Goal: Browse casually

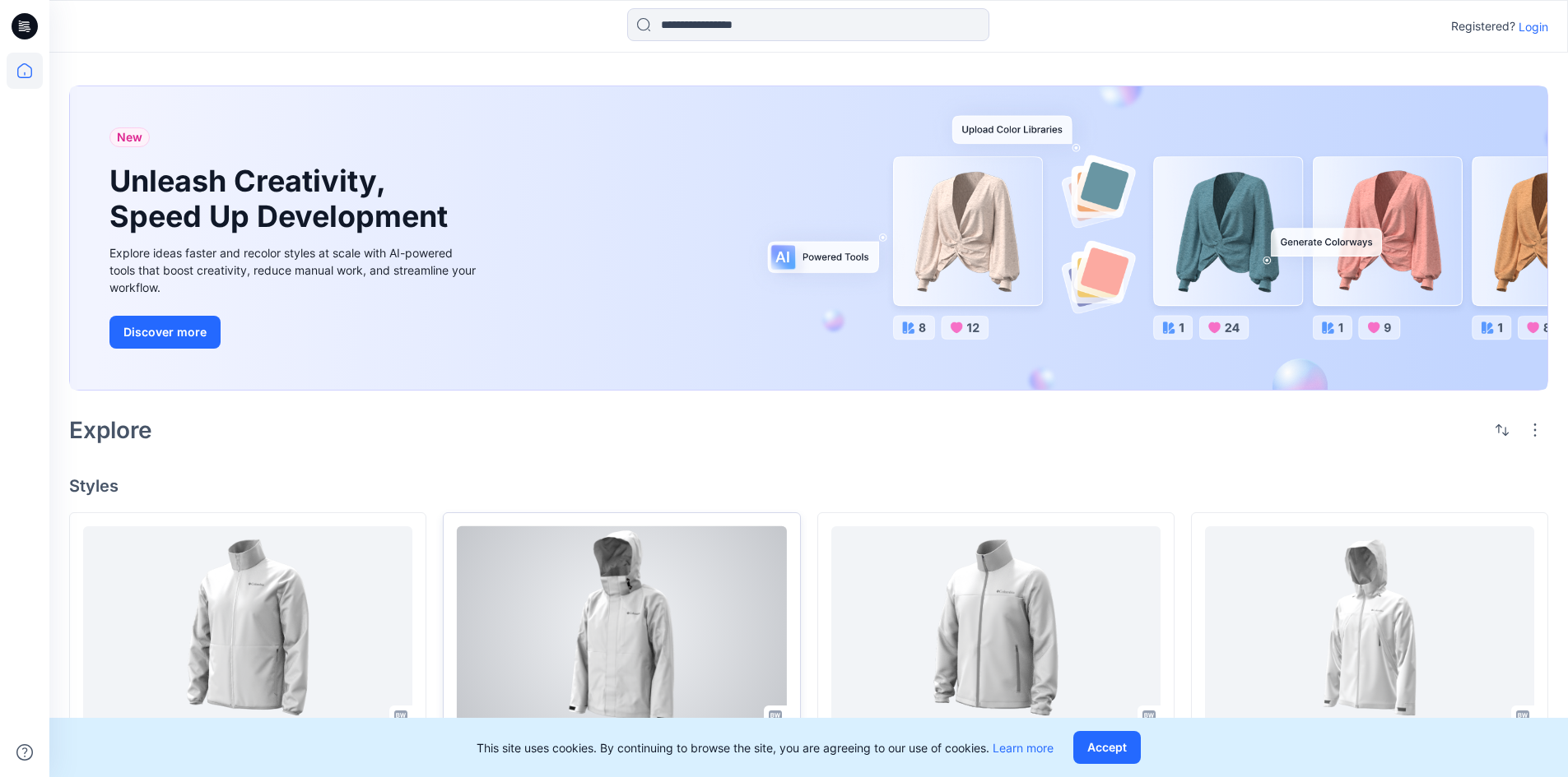
click at [692, 611] on div at bounding box center [621, 628] width 330 height 204
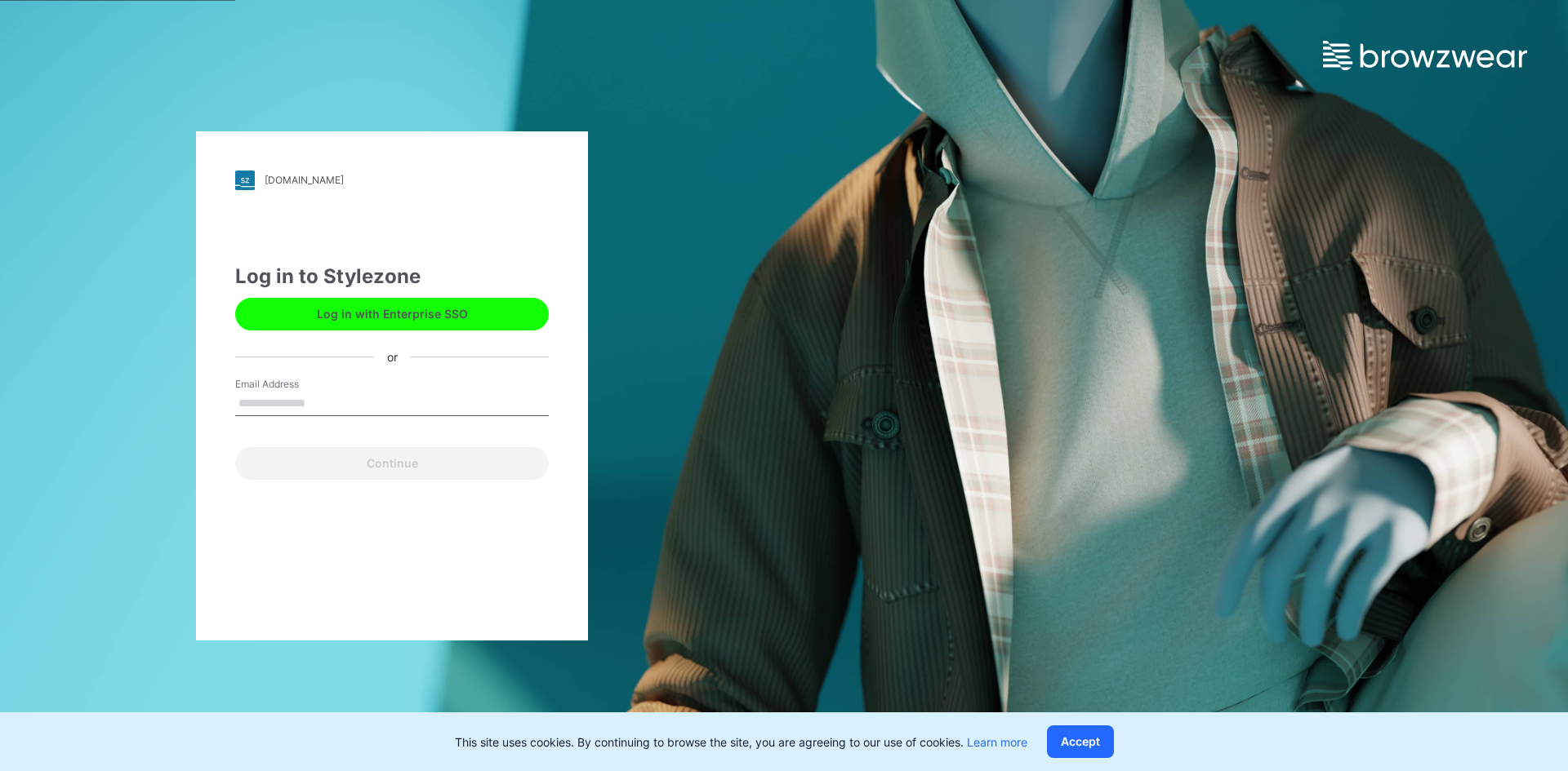
click at [379, 400] on input "Email Address" at bounding box center [392, 404] width 314 height 24
type input "**********"
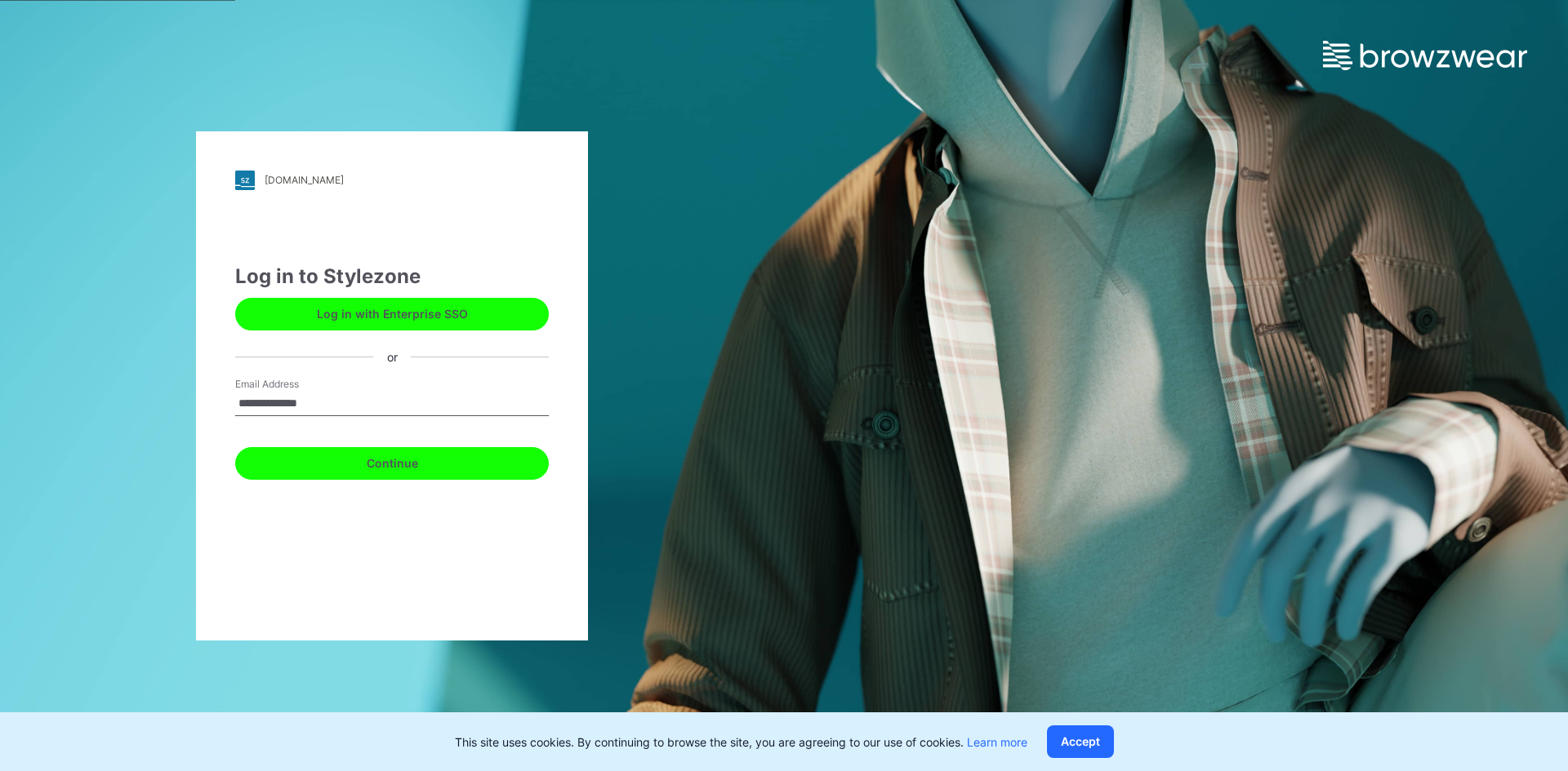
click at [331, 457] on button "Continue" at bounding box center [392, 463] width 314 height 32
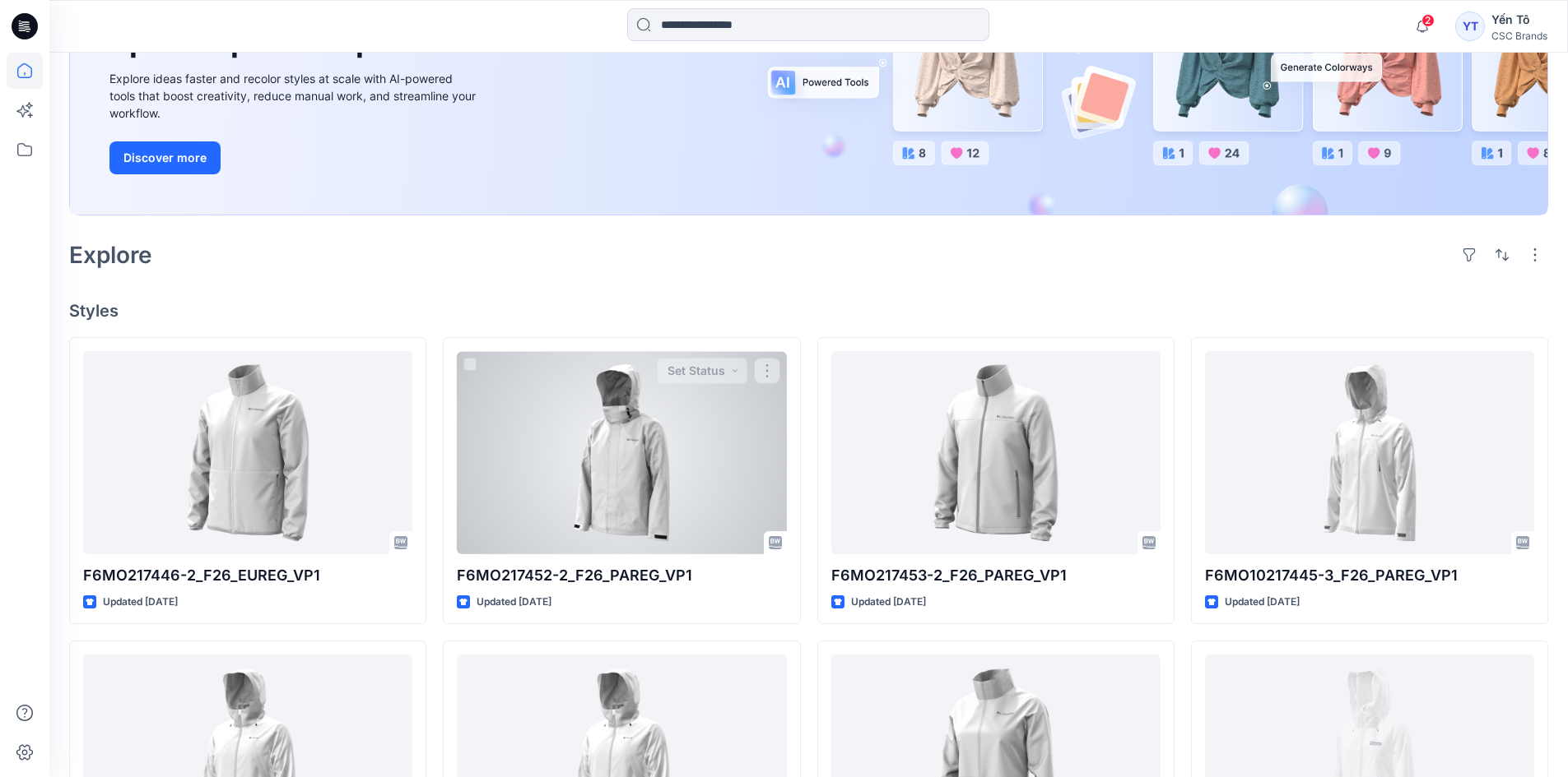
scroll to position [247, 0]
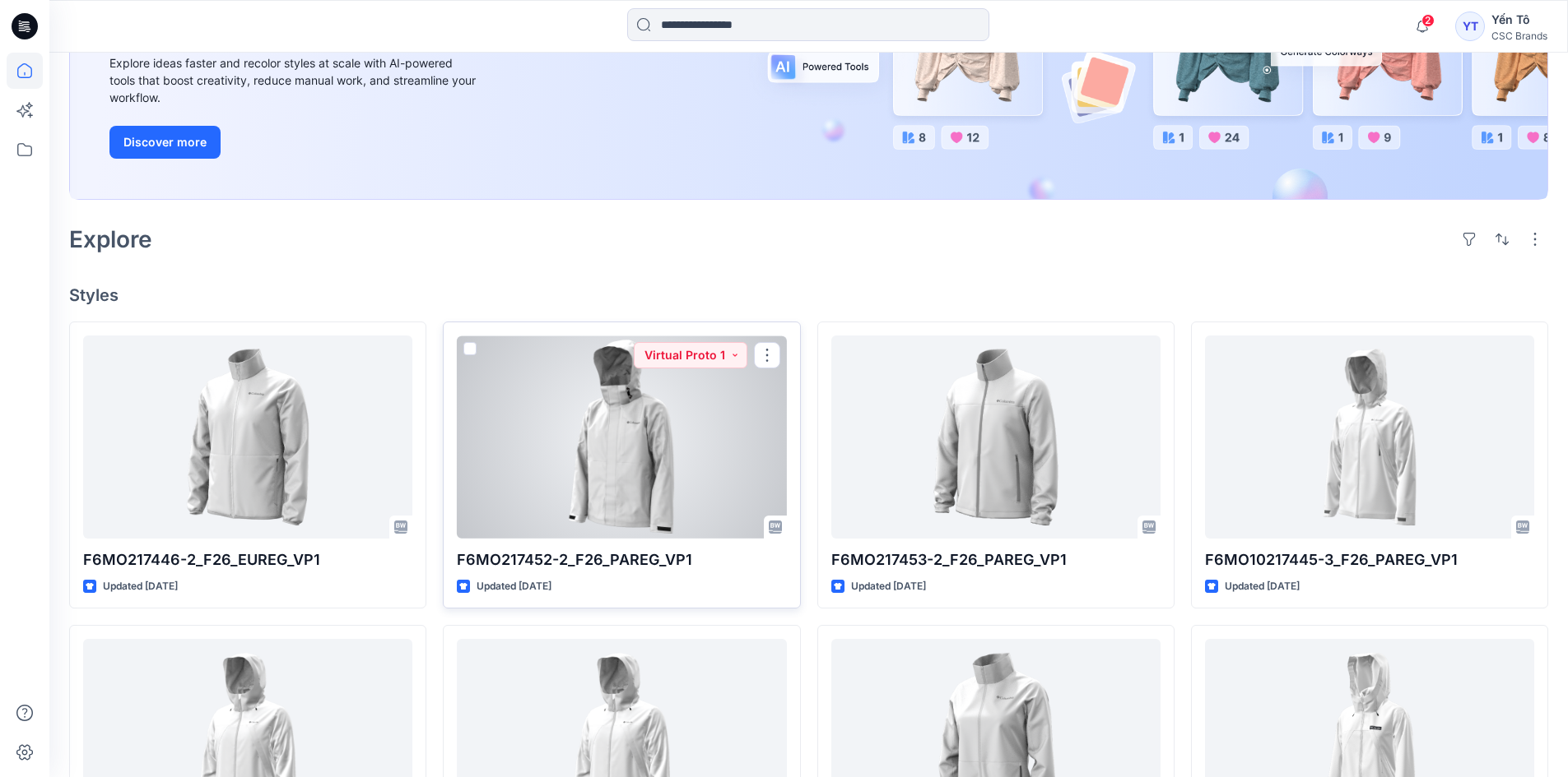
click at [685, 415] on div at bounding box center [621, 437] width 330 height 204
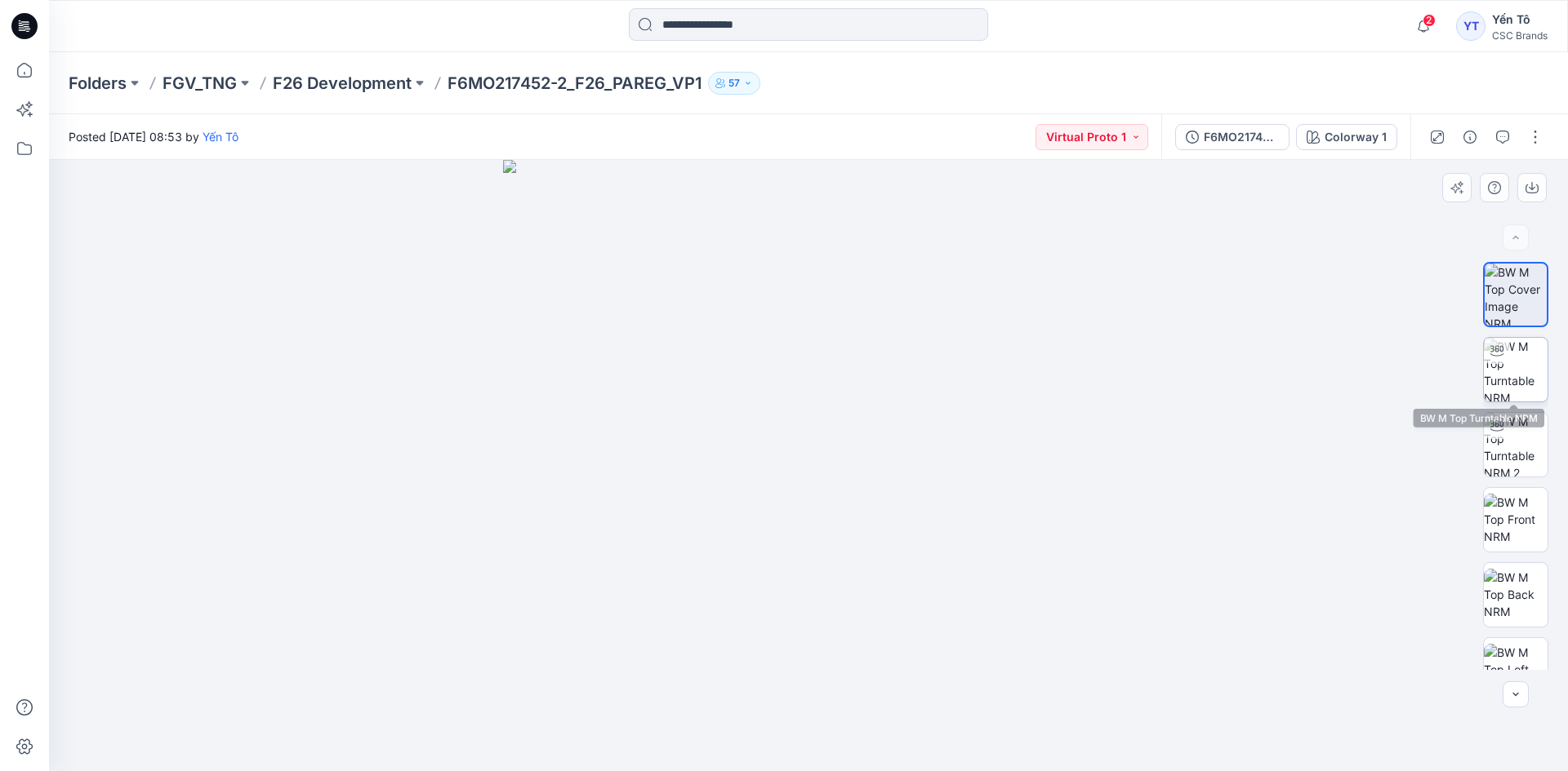
click at [1526, 392] on img at bounding box center [1516, 370] width 64 height 64
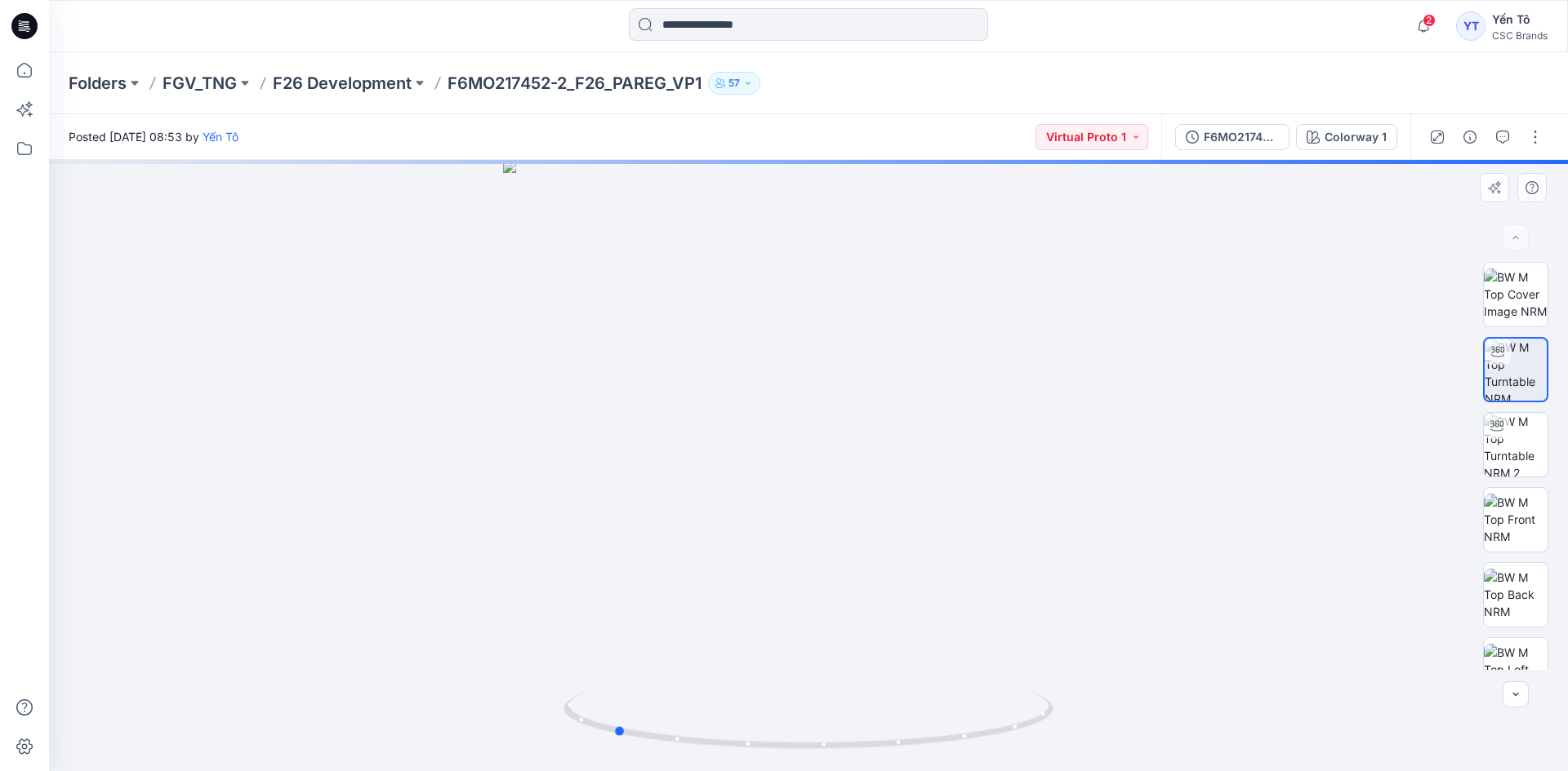
drag, startPoint x: 882, startPoint y: 605, endPoint x: 697, endPoint y: 595, distance: 185.3
click at [697, 595] on div at bounding box center [808, 465] width 1519 height 611
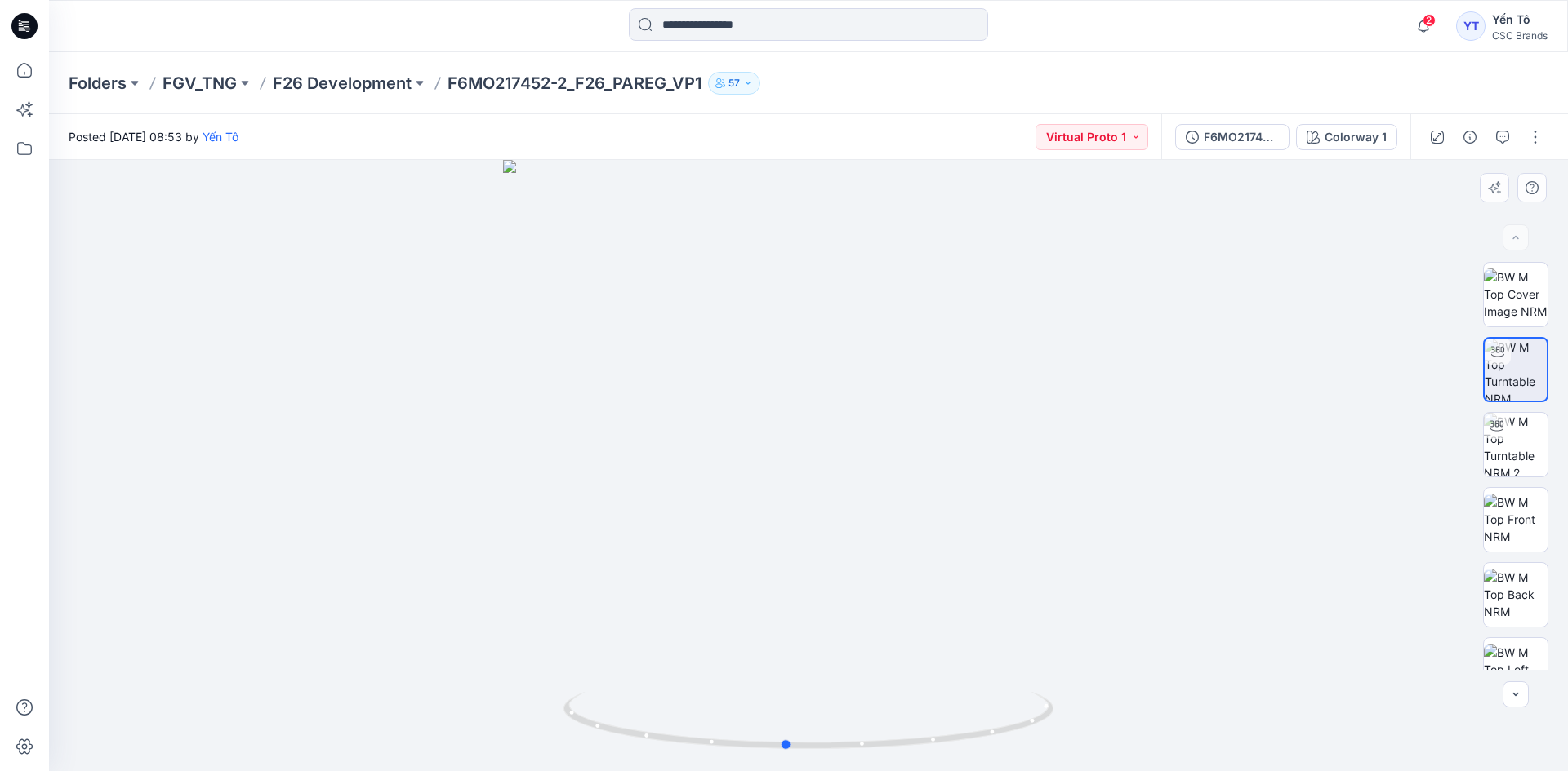
drag, startPoint x: 818, startPoint y: 552, endPoint x: 958, endPoint y: 576, distance: 142.0
click at [958, 576] on div at bounding box center [808, 465] width 1519 height 611
drag, startPoint x: 957, startPoint y: 563, endPoint x: 958, endPoint y: 511, distance: 52.0
click at [958, 511] on div at bounding box center [808, 465] width 1519 height 611
click at [960, 514] on div at bounding box center [808, 465] width 1519 height 611
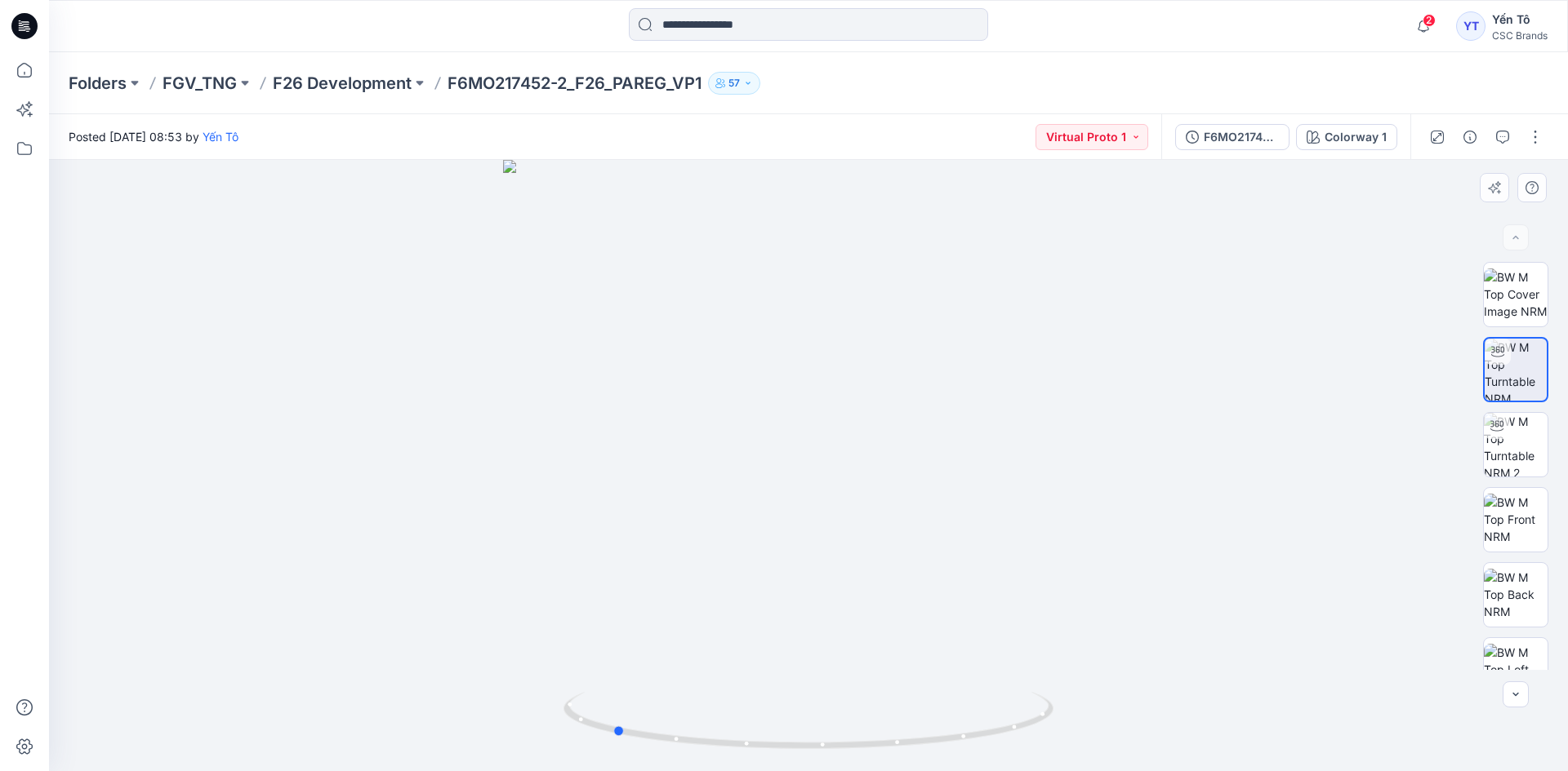
drag, startPoint x: 947, startPoint y: 524, endPoint x: 776, endPoint y: 552, distance: 173.3
click at [776, 552] on div at bounding box center [808, 465] width 1519 height 611
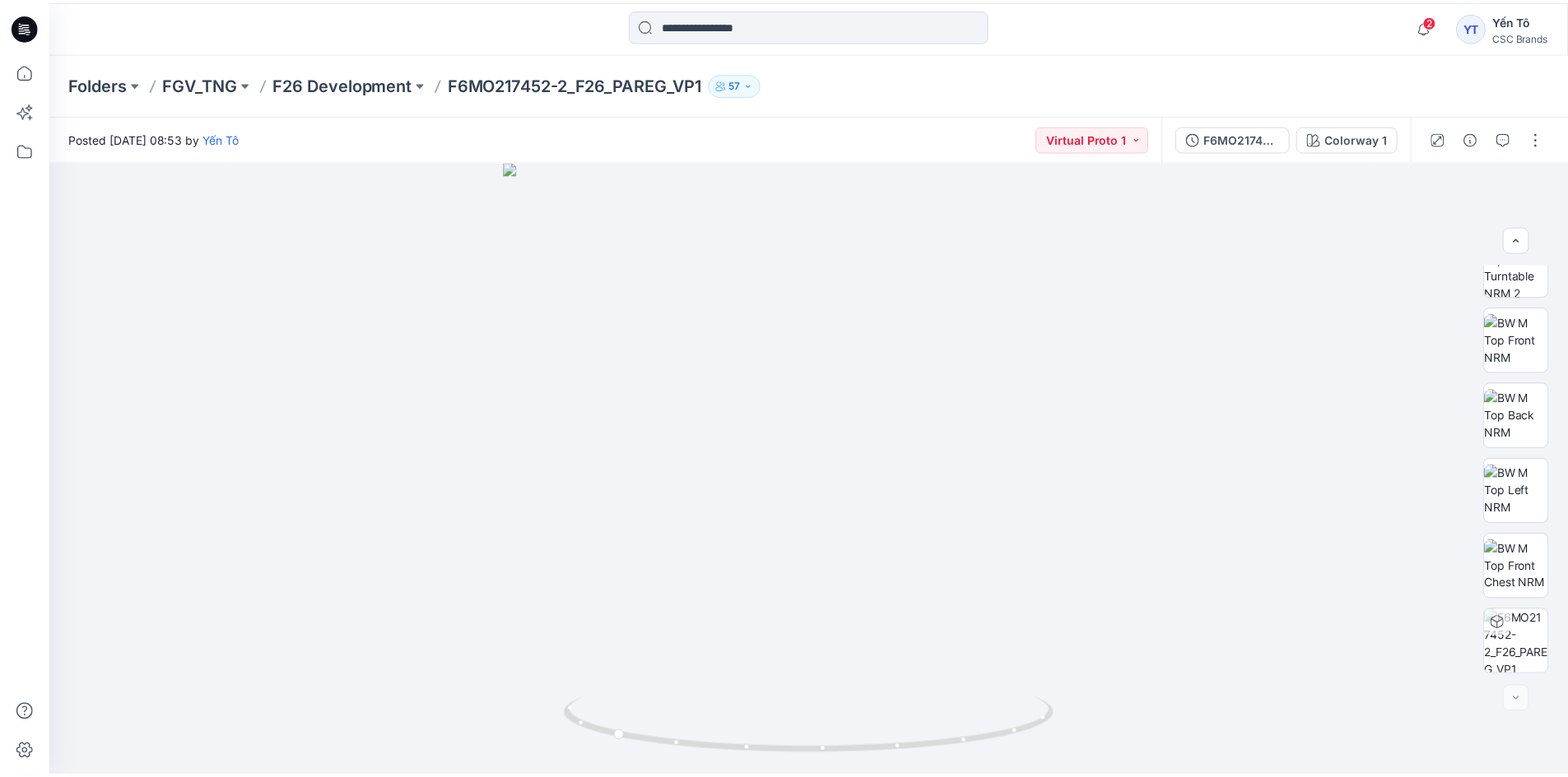
scroll to position [247, 0]
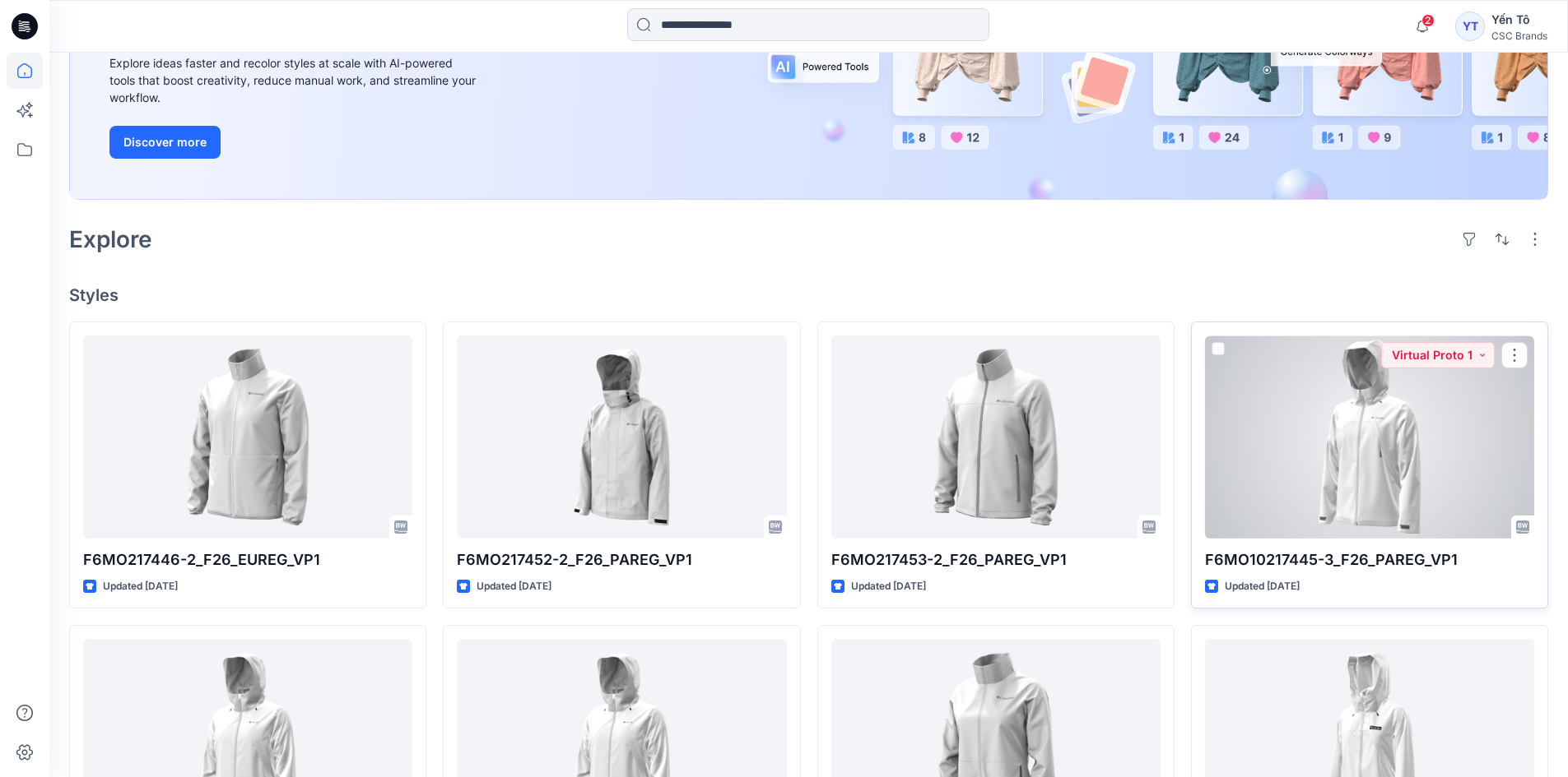
click at [1398, 411] on div at bounding box center [1370, 437] width 330 height 204
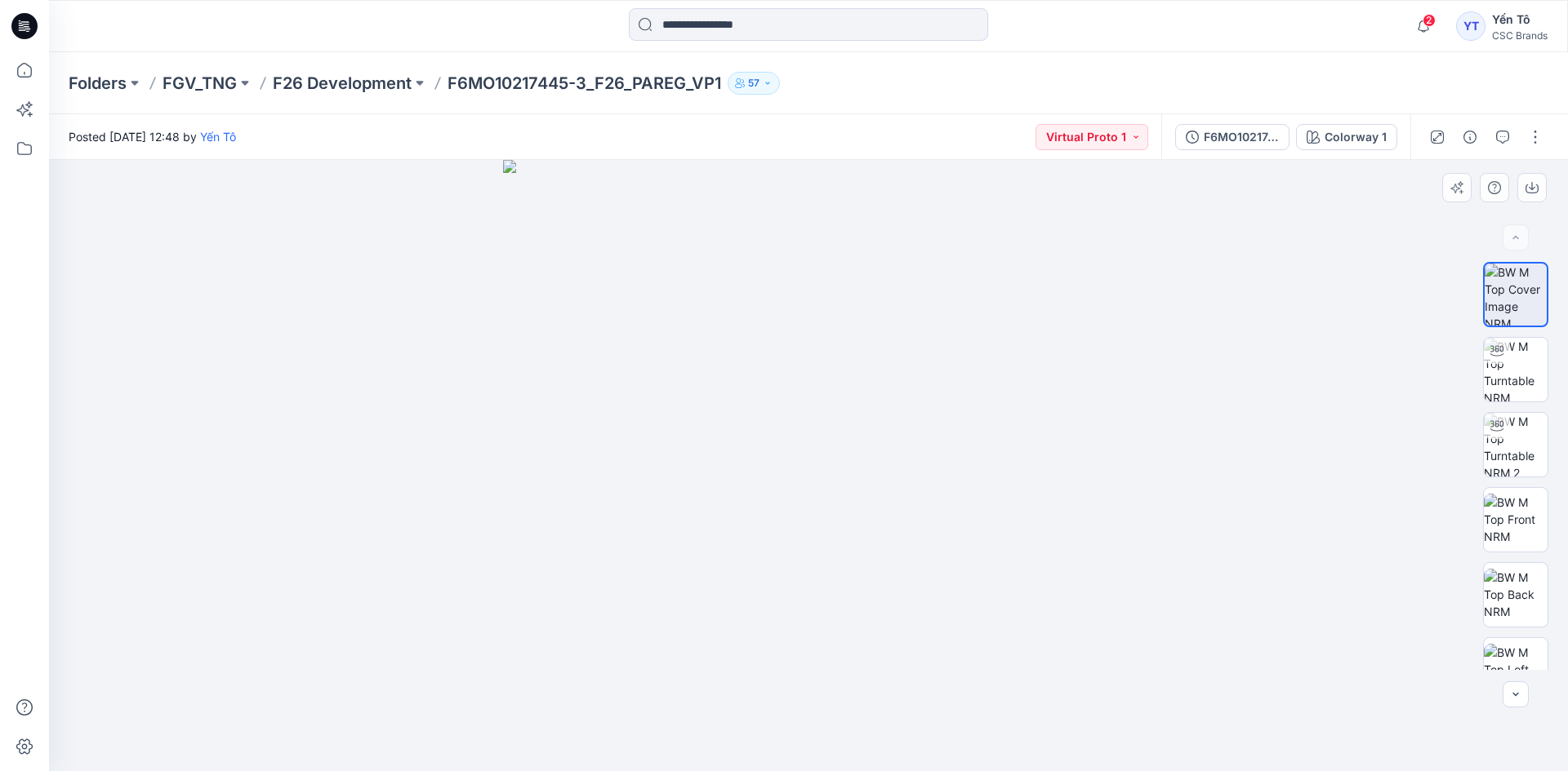
drag, startPoint x: 902, startPoint y: 426, endPoint x: 992, endPoint y: 427, distance: 90.0
click at [992, 427] on img at bounding box center [808, 465] width 611 height 611
drag, startPoint x: 843, startPoint y: 509, endPoint x: 935, endPoint y: 504, distance: 92.1
click at [935, 504] on img at bounding box center [808, 465] width 611 height 611
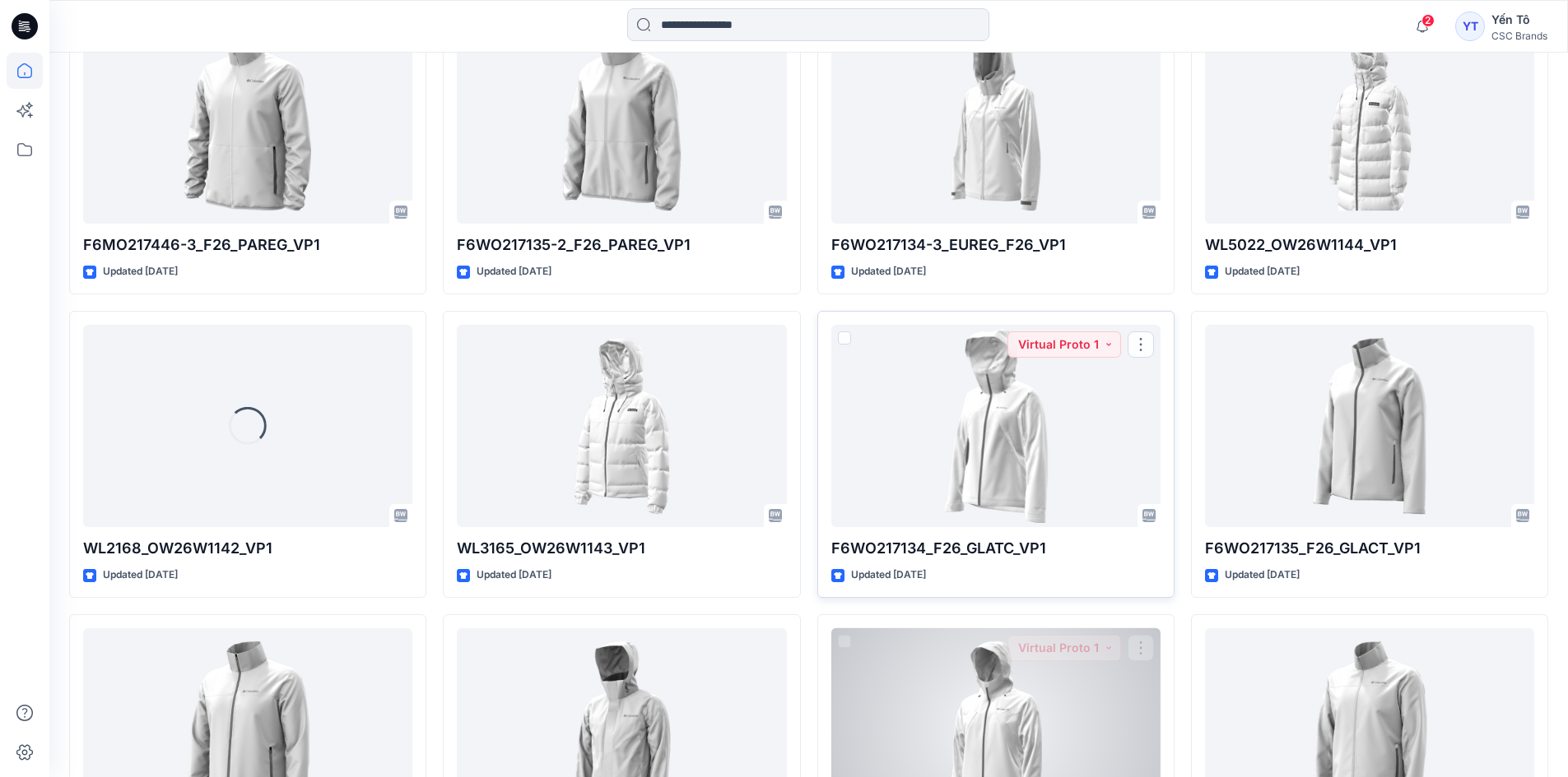
scroll to position [1176, 0]
